Goal: Task Accomplishment & Management: Use online tool/utility

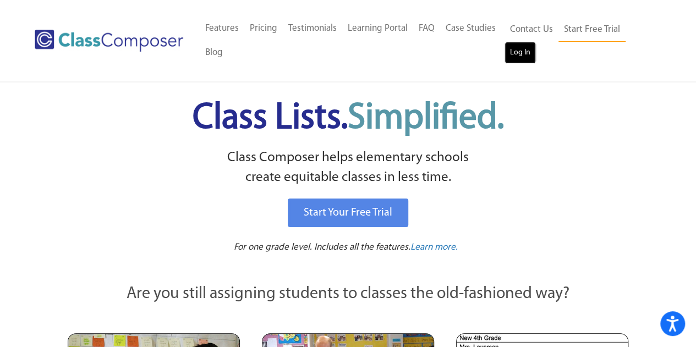
click at [523, 56] on link "Log In" at bounding box center [520, 53] width 31 height 22
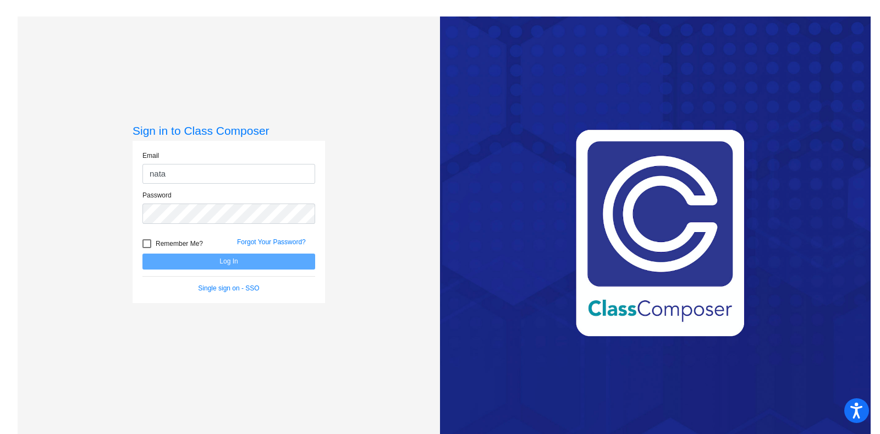
type input "[PERSON_NAME][EMAIL_ADDRESS][PERSON_NAME][DOMAIN_NAME]"
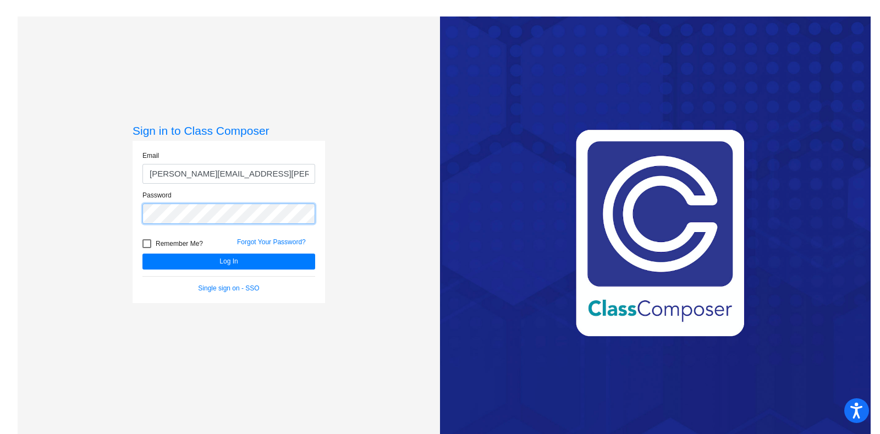
click at [142, 254] on button "Log In" at bounding box center [228, 262] width 173 height 16
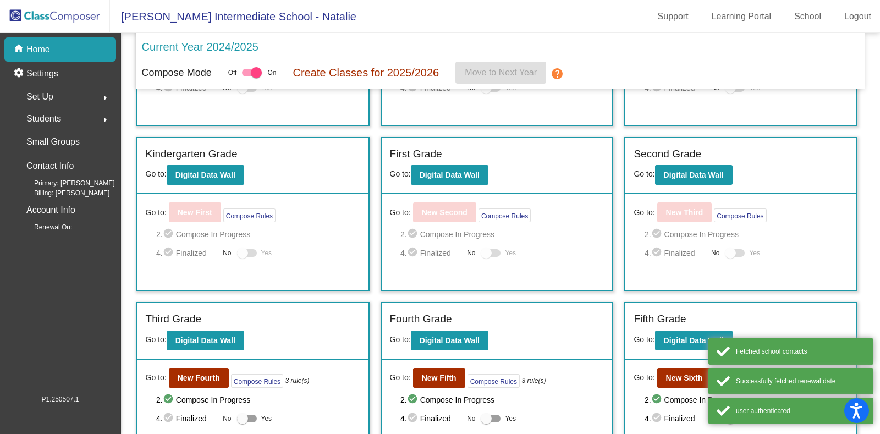
scroll to position [213, 0]
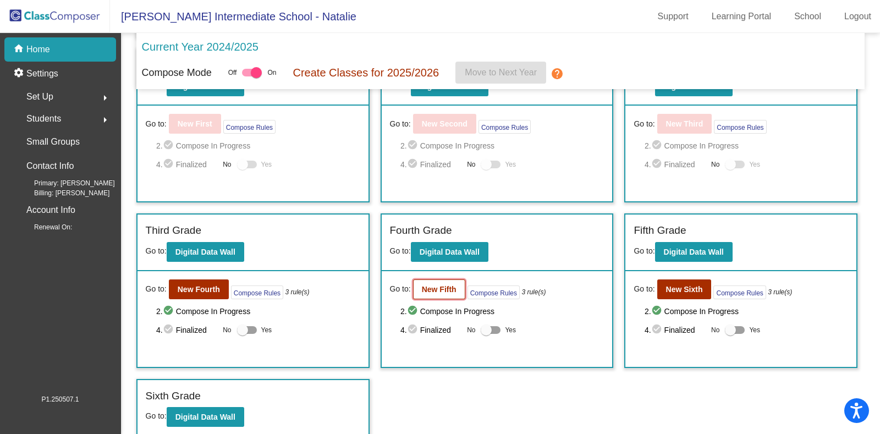
click at [446, 290] on button "New Fifth" at bounding box center [439, 289] width 52 height 20
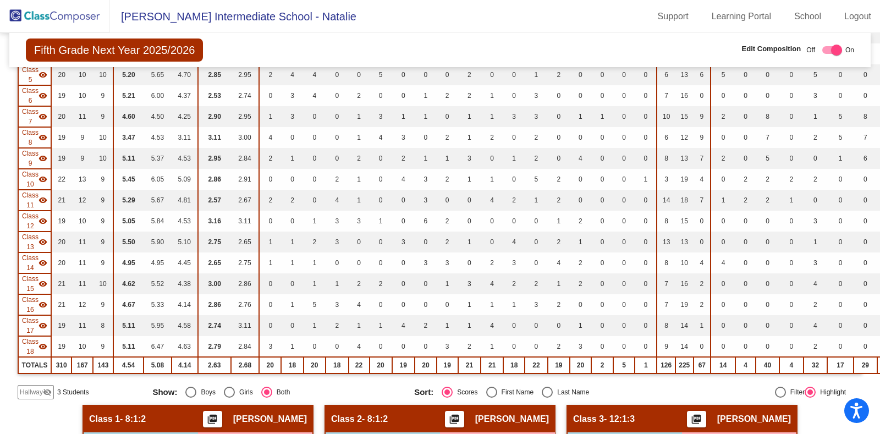
scroll to position [550, 0]
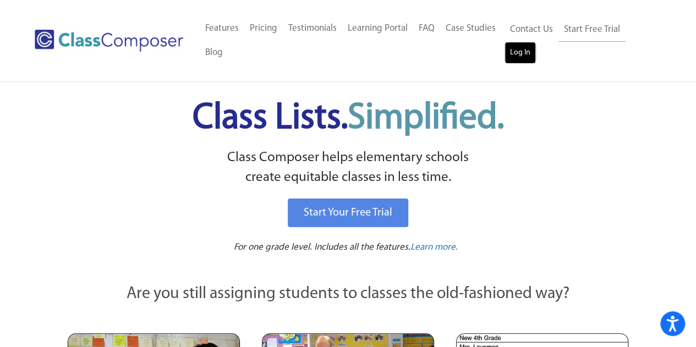
click at [518, 53] on link "Log In" at bounding box center [520, 53] width 31 height 22
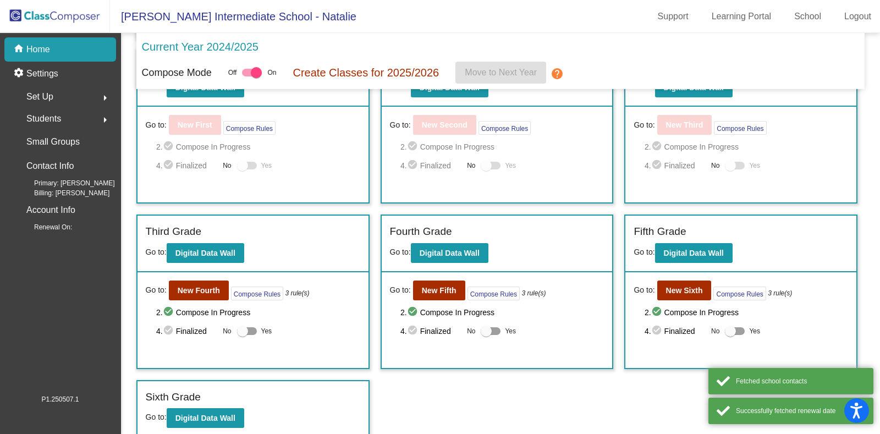
scroll to position [213, 0]
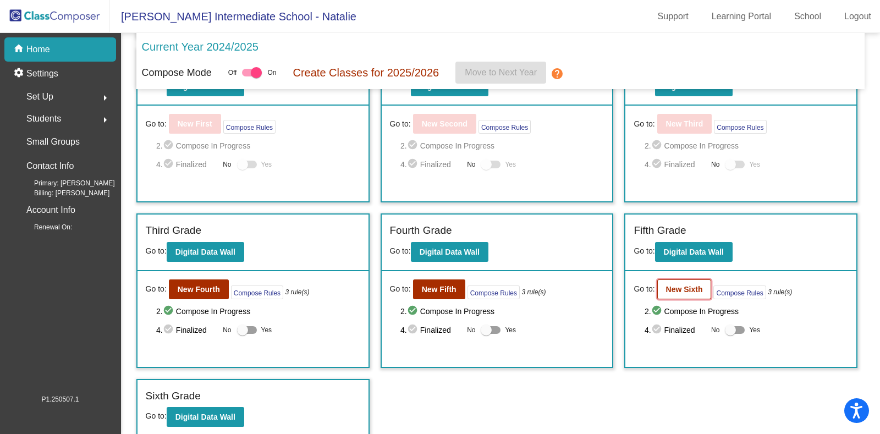
click at [683, 287] on b "New Sixth" at bounding box center [684, 289] width 37 height 9
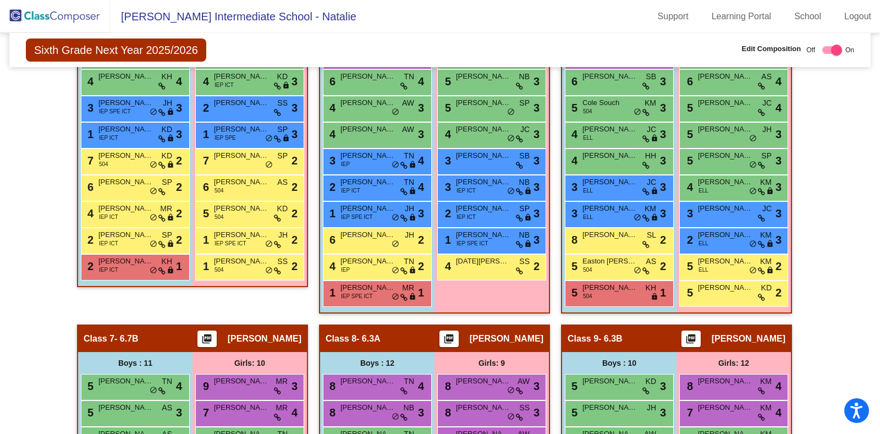
scroll to position [862, 0]
